Goal: Transaction & Acquisition: Obtain resource

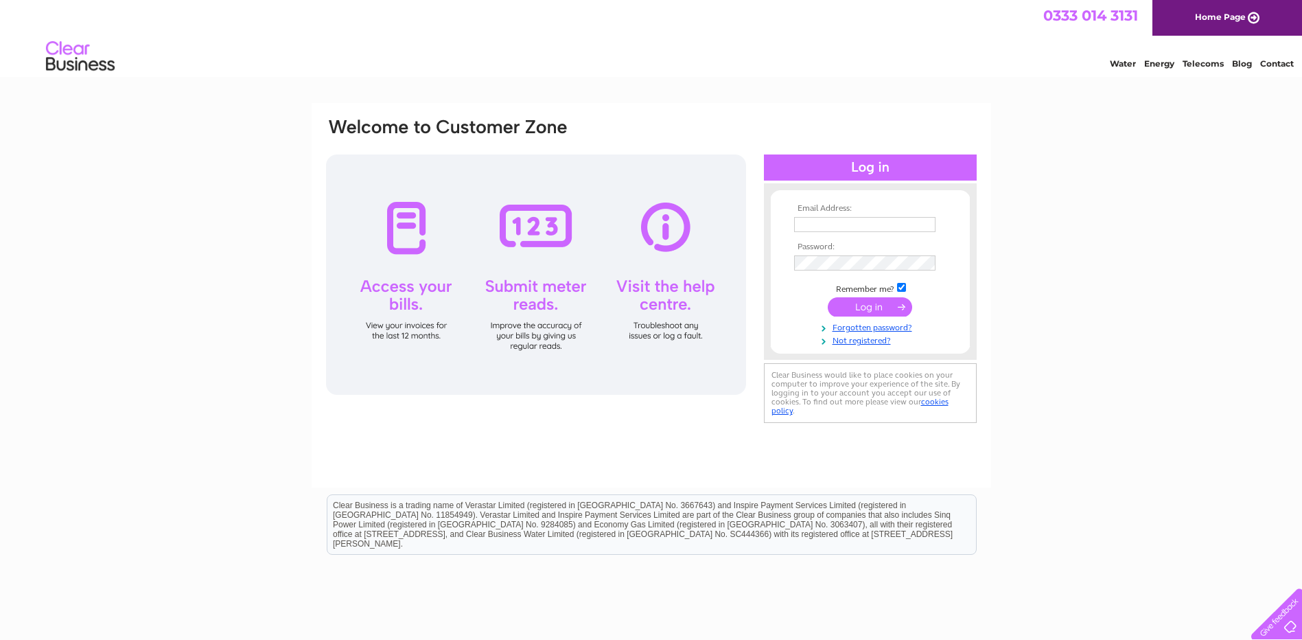
click at [1052, 240] on div "Email Address: Password:" at bounding box center [651, 412] width 1302 height 619
click at [907, 228] on input "text" at bounding box center [864, 224] width 141 height 15
type input "sleeperz.invoices@residenthotels.com"
click at [889, 305] on input "submit" at bounding box center [870, 308] width 84 height 19
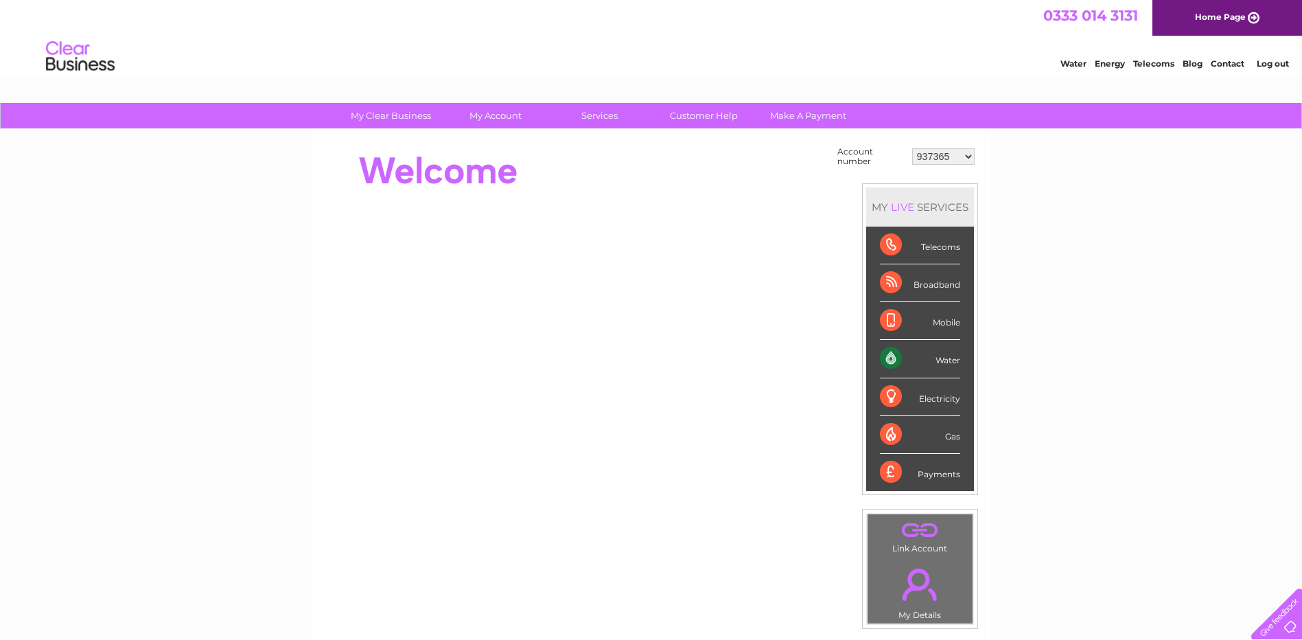
click at [970, 159] on select "937365 1135647 1146534 30286455" at bounding box center [943, 156] width 62 height 16
click at [1063, 196] on div "My Clear Business Login Details My Details My Preferences Link Account My Accou…" at bounding box center [651, 490] width 1302 height 774
click at [966, 156] on select "937365 1135647 1146534 30286455" at bounding box center [943, 156] width 62 height 16
click at [968, 154] on select "937365 1135647 1146534 30286455" at bounding box center [943, 156] width 62 height 16
click at [967, 156] on select "937365 1135647 1146534 30286455" at bounding box center [943, 156] width 62 height 16
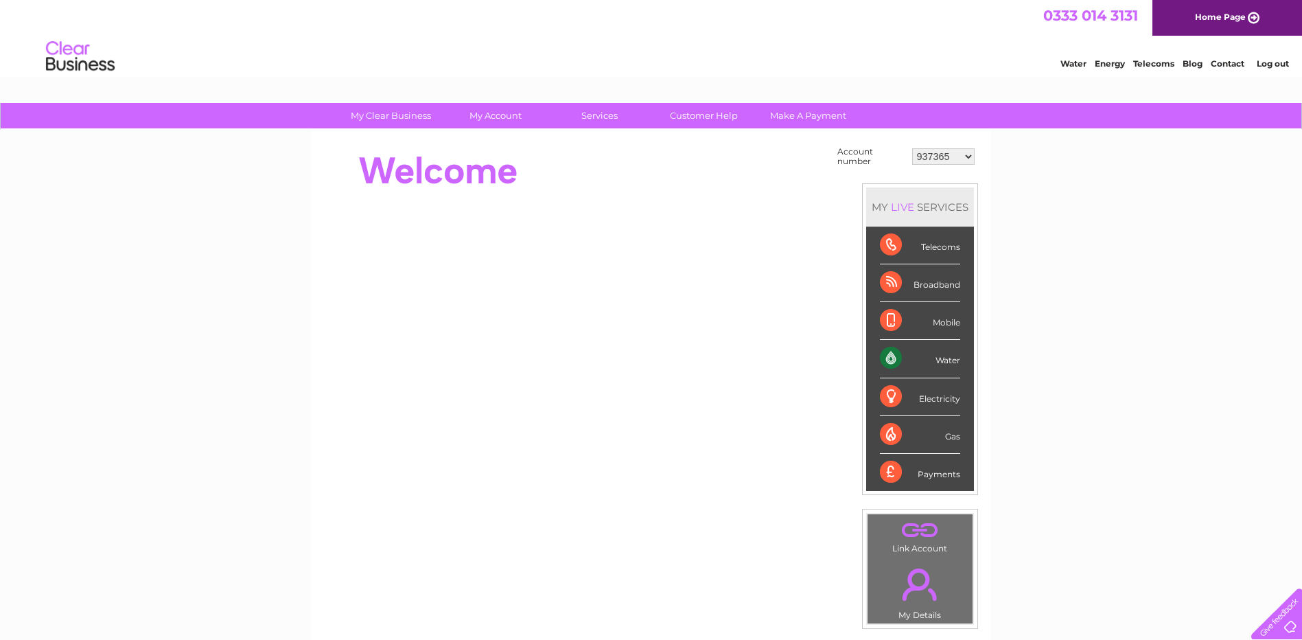
click at [912, 148] on select "937365 1135647 1146534 30286455" at bounding box center [943, 156] width 62 height 16
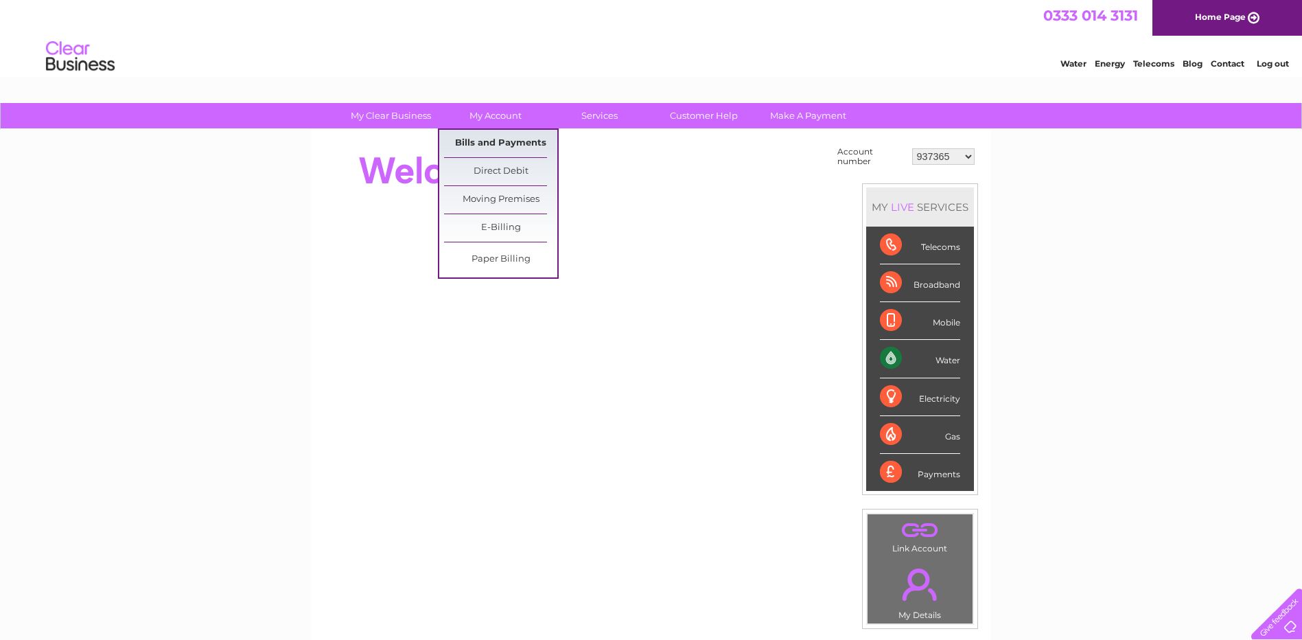
click at [504, 137] on link "Bills and Payments" at bounding box center [500, 143] width 113 height 27
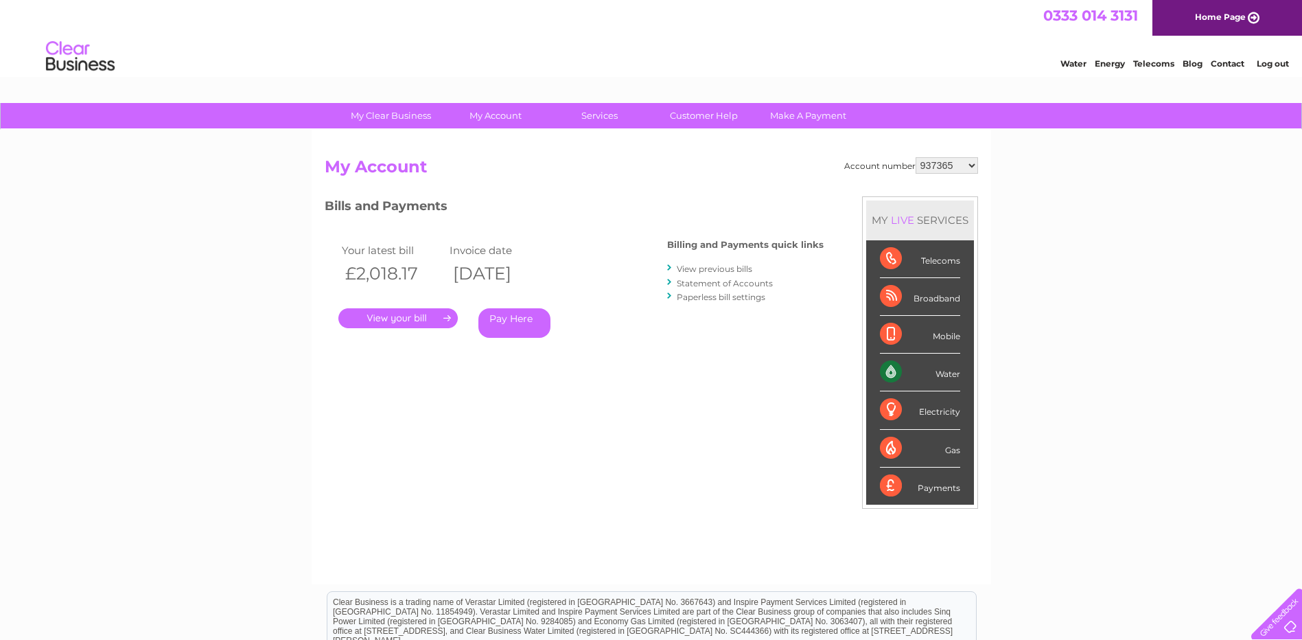
click at [436, 316] on link "." at bounding box center [397, 318] width 119 height 20
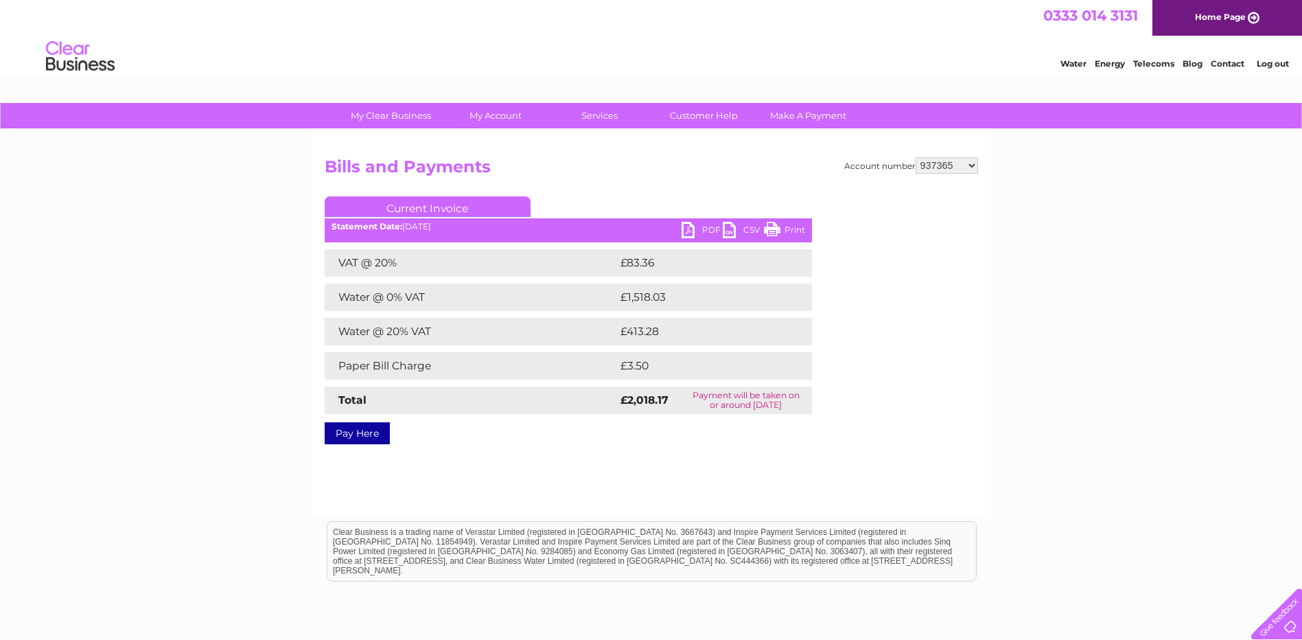
click at [713, 225] on link "PDF" at bounding box center [701, 232] width 41 height 20
click at [970, 165] on select "937365 1135647 1146534 30286455" at bounding box center [947, 165] width 62 height 16
select select "30286455"
click at [916, 157] on select "937365 1135647 1146534 30286455" at bounding box center [947, 165] width 62 height 16
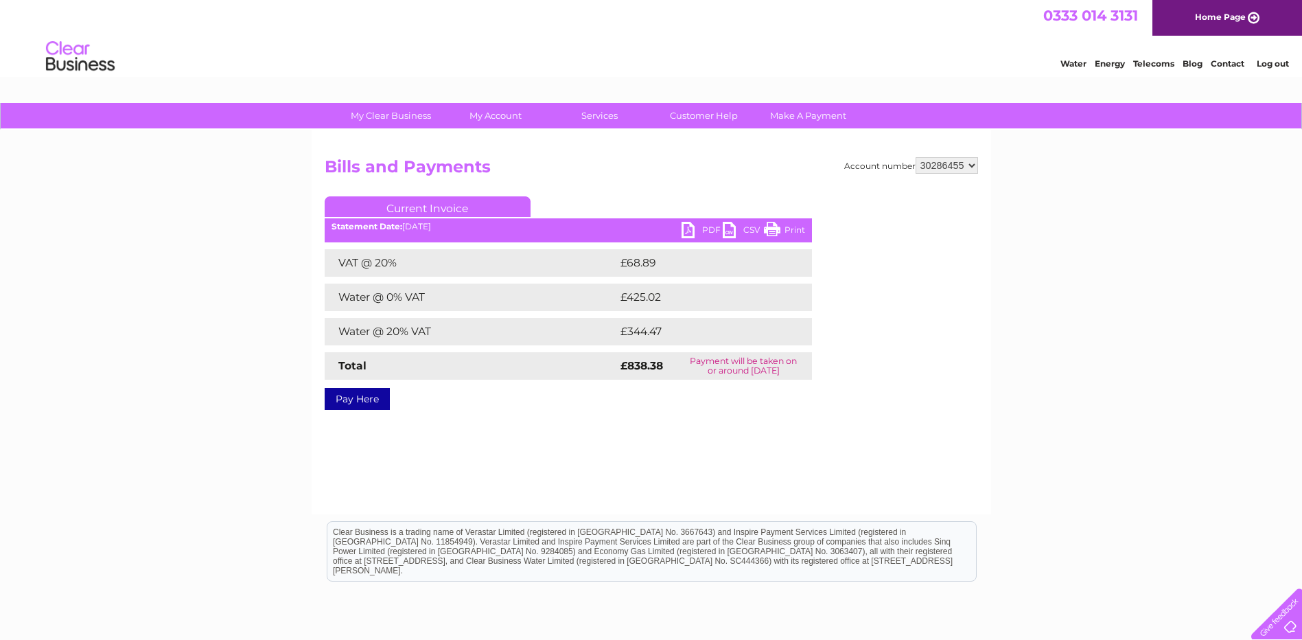
click at [974, 166] on select "937365 1135647 1146534 30286455" at bounding box center [947, 165] width 62 height 16
click at [1084, 197] on div "My Clear Business Login Details My Details My Preferences Link Account My Accou…" at bounding box center [651, 426] width 1302 height 646
click at [704, 230] on link "PDF" at bounding box center [701, 232] width 41 height 20
